Goal: Navigation & Orientation: Go to known website

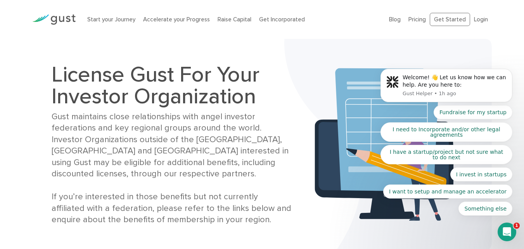
click at [444, 23] on body "Welcome! 👋 Let us know how we can help. Are you here to: Gust Helper • 1h ago F…" at bounding box center [446, 87] width 149 height 275
click at [477, 19] on body "Welcome! 👋 Let us know how we can help. Are you here to: Gust Helper • 1h ago F…" at bounding box center [446, 87] width 149 height 275
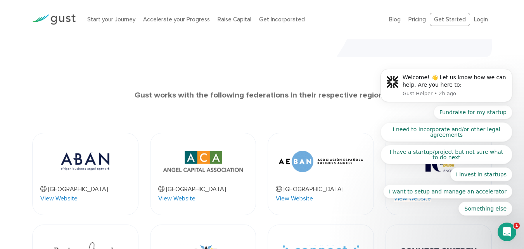
scroll to position [78, 0]
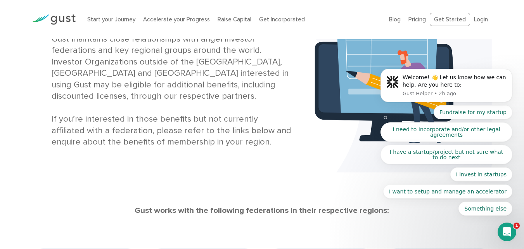
click at [475, 19] on body "Welcome! 👋 Let us know how we can help. Are you here to: Gust Helper • 2h ago F…" at bounding box center [446, 87] width 149 height 275
click at [446, 19] on body "Welcome! 👋 Let us know how we can help. Are you here to: Gust Helper • 2h ago F…" at bounding box center [446, 87] width 149 height 275
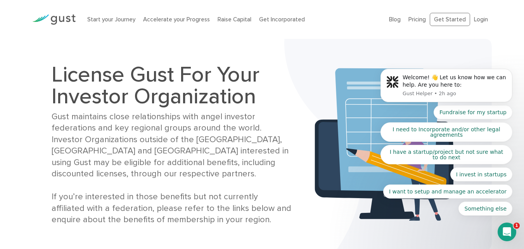
click at [477, 19] on body "Welcome! 👋 Let us know how we can help. Are you here to: Gust Helper • 2h ago F…" at bounding box center [446, 87] width 149 height 275
click at [440, 22] on body "Welcome! 👋 Let us know how we can help. Are you here to: Gust Helper • 2h ago F…" at bounding box center [446, 87] width 149 height 275
click at [449, 17] on body "Welcome! 👋 Let us know how we can help. Are you here to: Gust Helper • 2h ago F…" at bounding box center [446, 87] width 149 height 275
click at [477, 19] on body "Welcome! 👋 Let us know how we can help. Are you here to: Gust Helper • 2h ago F…" at bounding box center [446, 87] width 149 height 275
click at [510, 71] on icon "Dismiss notification" at bounding box center [509, 70] width 3 height 3
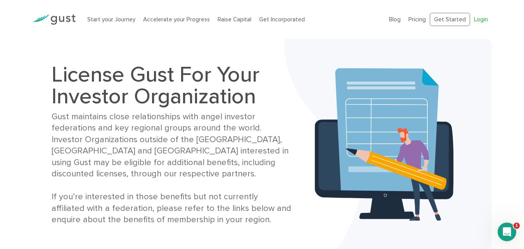
click at [484, 20] on link "Login" at bounding box center [481, 19] width 14 height 7
click at [450, 20] on link "Get Started" at bounding box center [450, 20] width 40 height 14
